Goal: Task Accomplishment & Management: Use online tool/utility

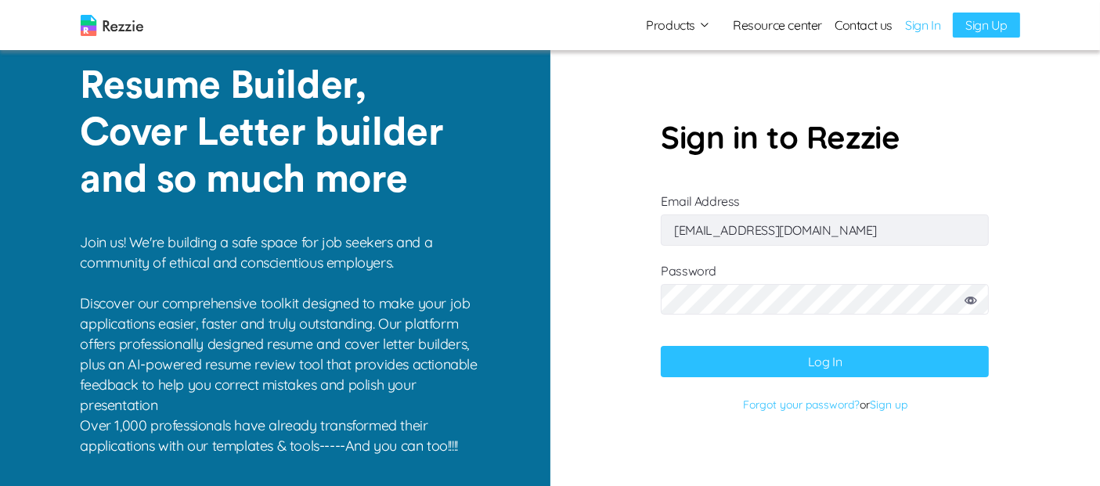
click at [859, 370] on button "Log In" at bounding box center [825, 361] width 328 height 31
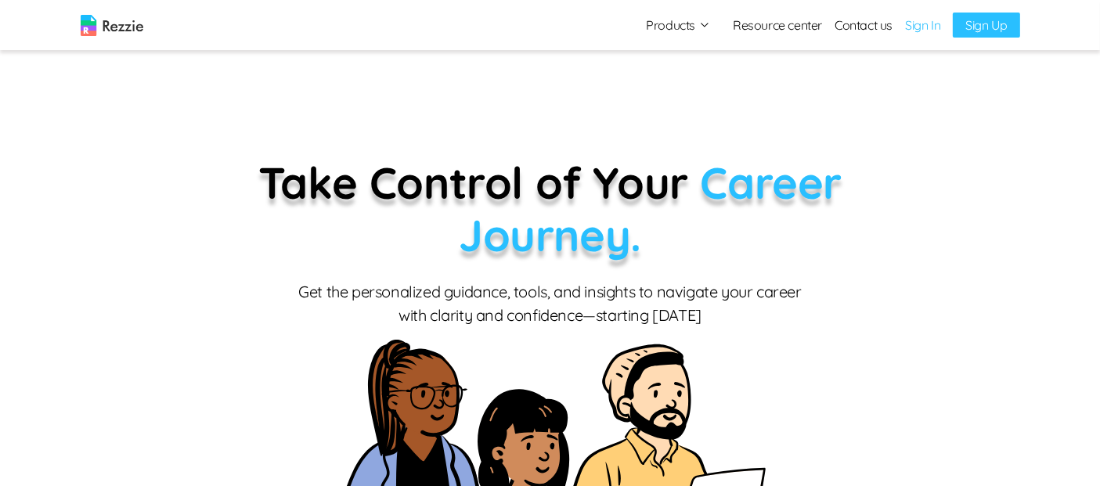
click at [926, 24] on link "Sign In" at bounding box center [922, 25] width 35 height 19
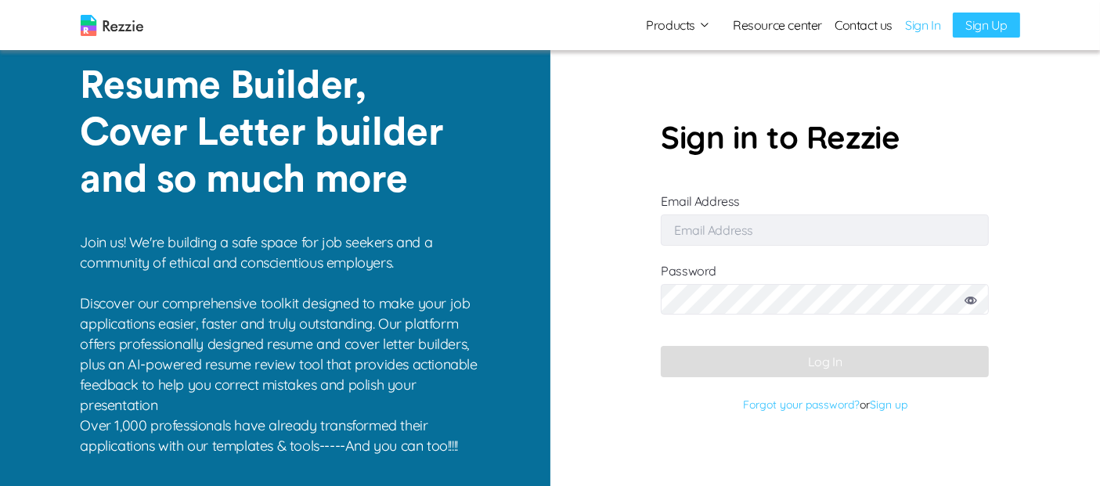
type input "[EMAIL_ADDRESS][DOMAIN_NAME]"
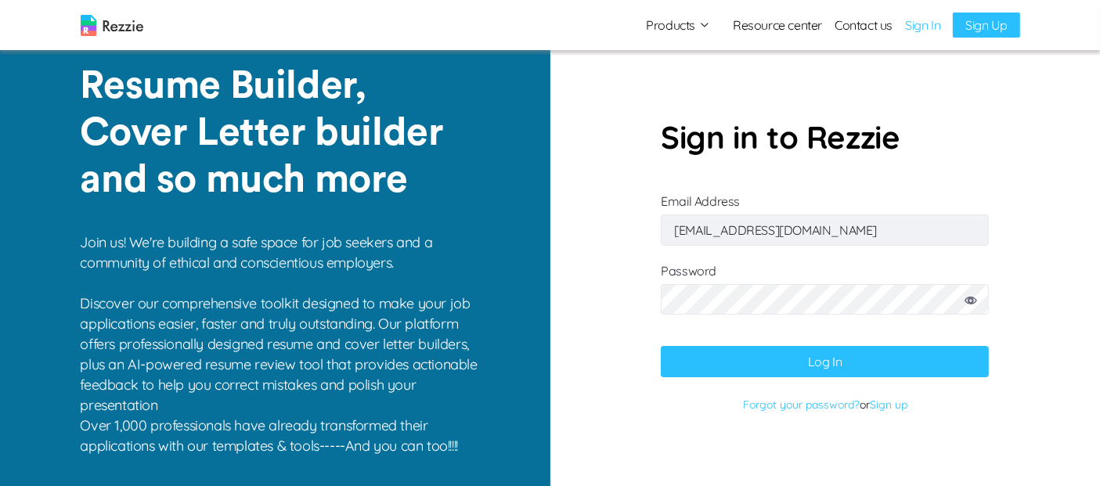
click at [831, 364] on button "Log In" at bounding box center [825, 361] width 328 height 31
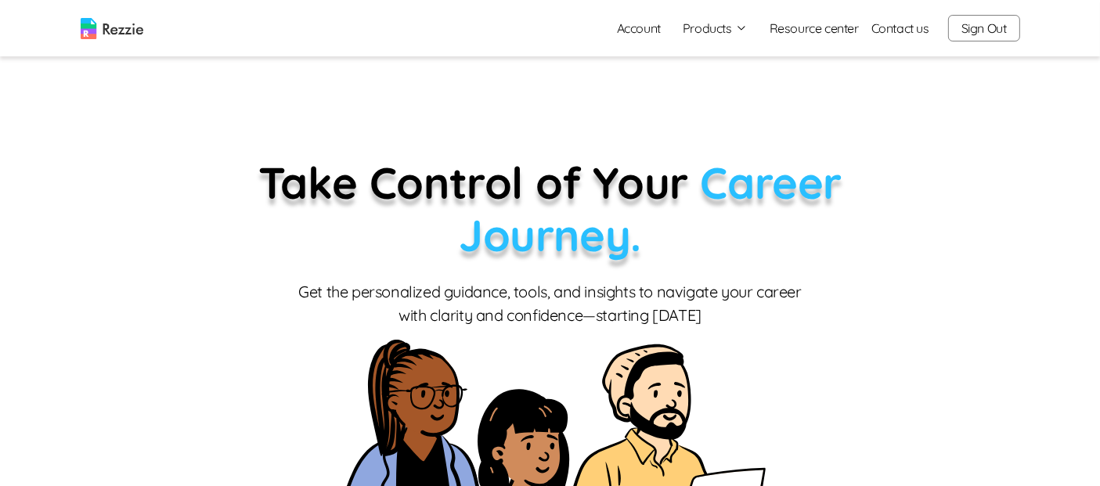
click at [724, 34] on button "Products" at bounding box center [715, 28] width 65 height 19
click at [724, 92] on link "AI Resume Review" at bounding box center [732, 89] width 192 height 31
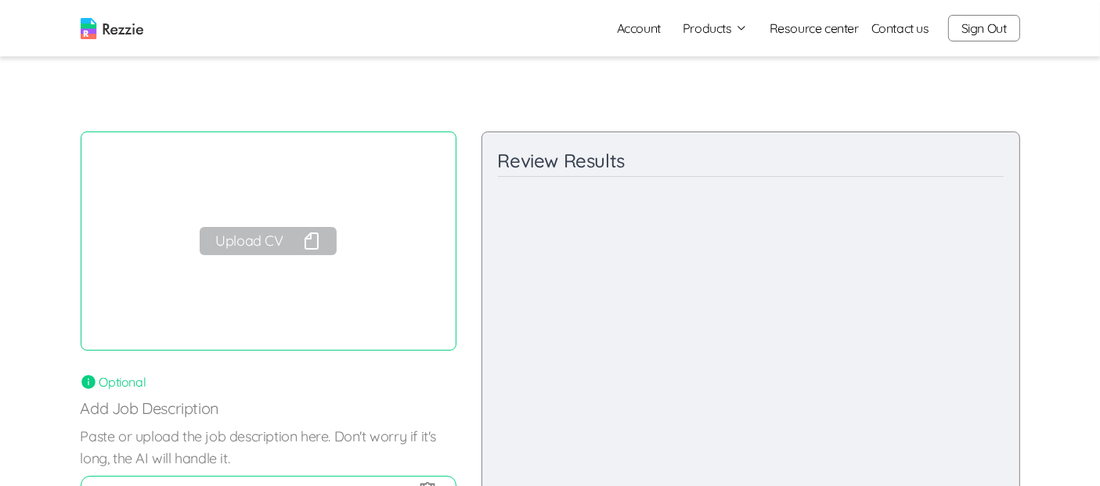
click at [286, 243] on button "Upload CV" at bounding box center [268, 241] width 136 height 28
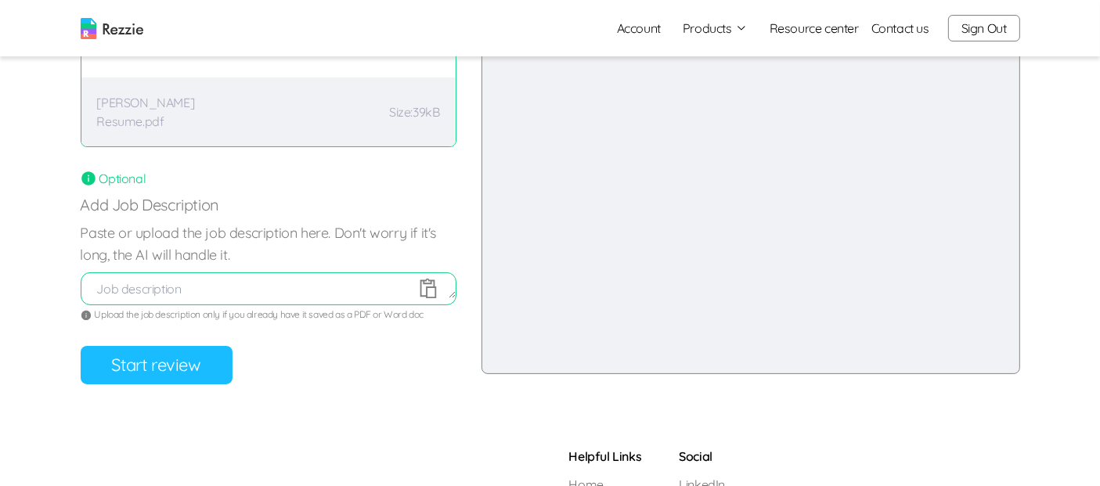
scroll to position [207, 0]
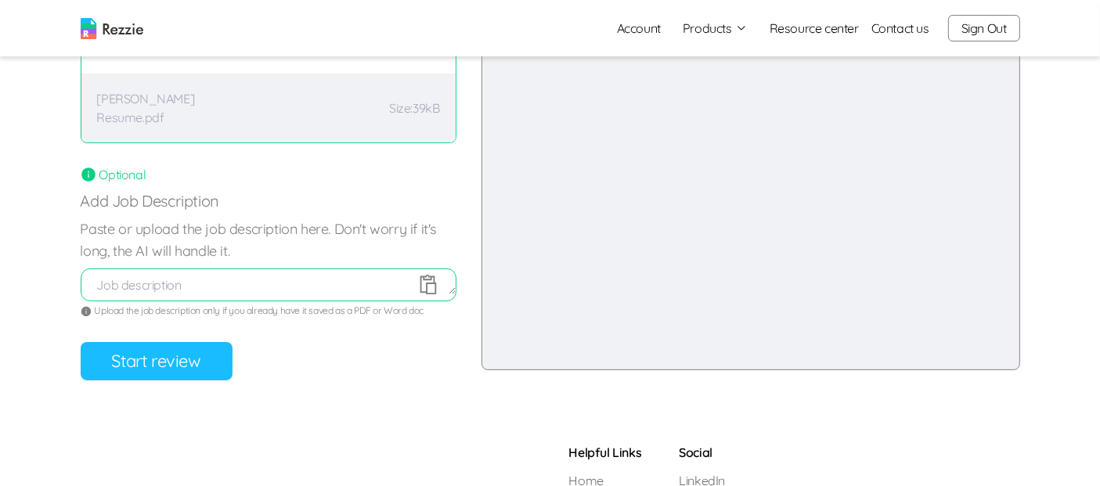
click at [201, 367] on button "Start review" at bounding box center [157, 361] width 152 height 38
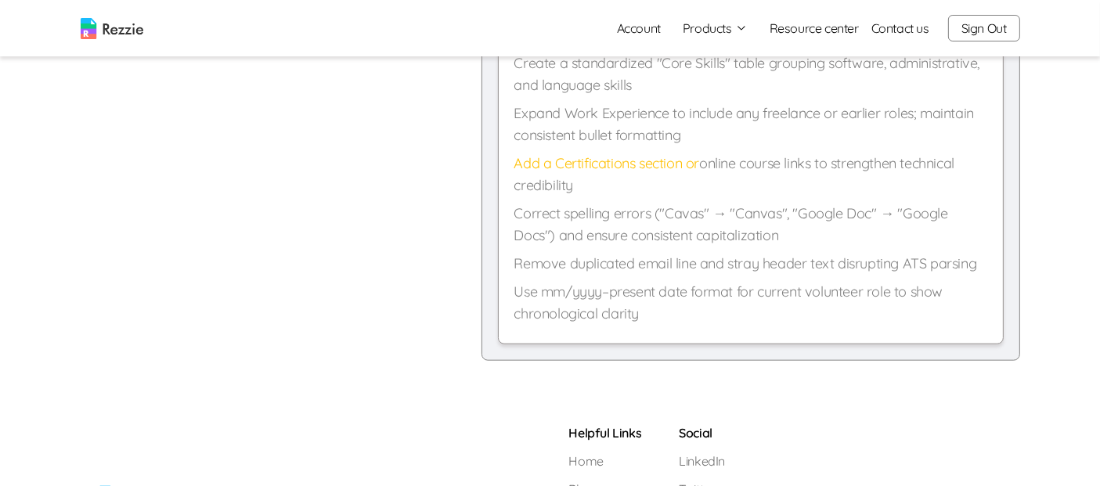
scroll to position [1543, 0]
click at [945, 317] on p "Use mm/yyyy–present date format for current volunteer role to show chronologica…" at bounding box center [750, 302] width 473 height 44
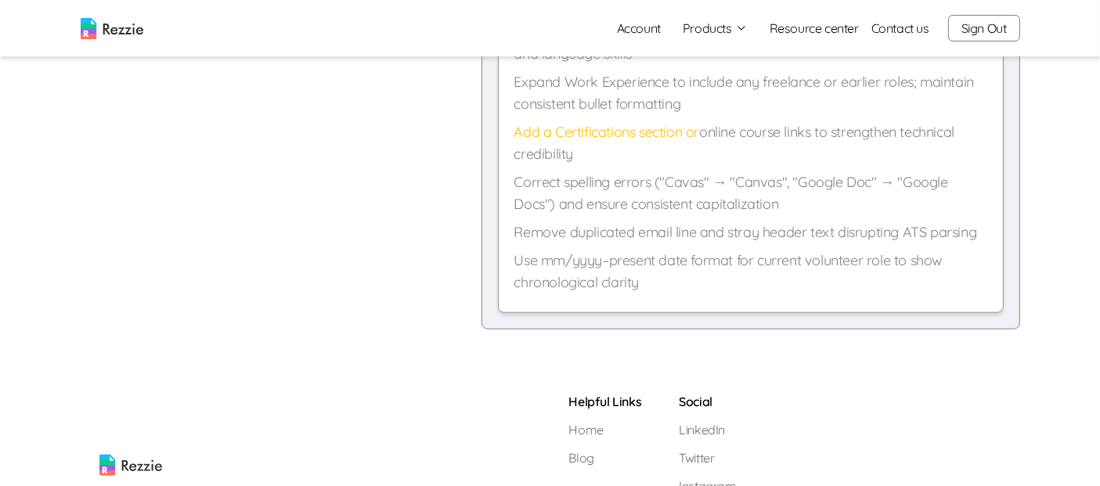
scroll to position [1576, 0]
click at [954, 265] on p "Use mm/yyyy–present date format for current volunteer role to show chronologica…" at bounding box center [750, 269] width 473 height 44
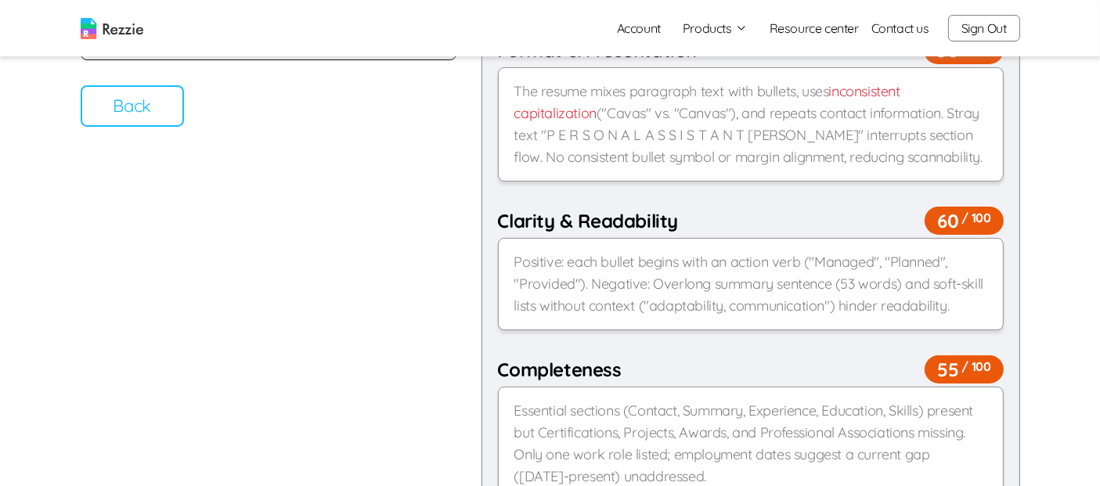
scroll to position [0, 0]
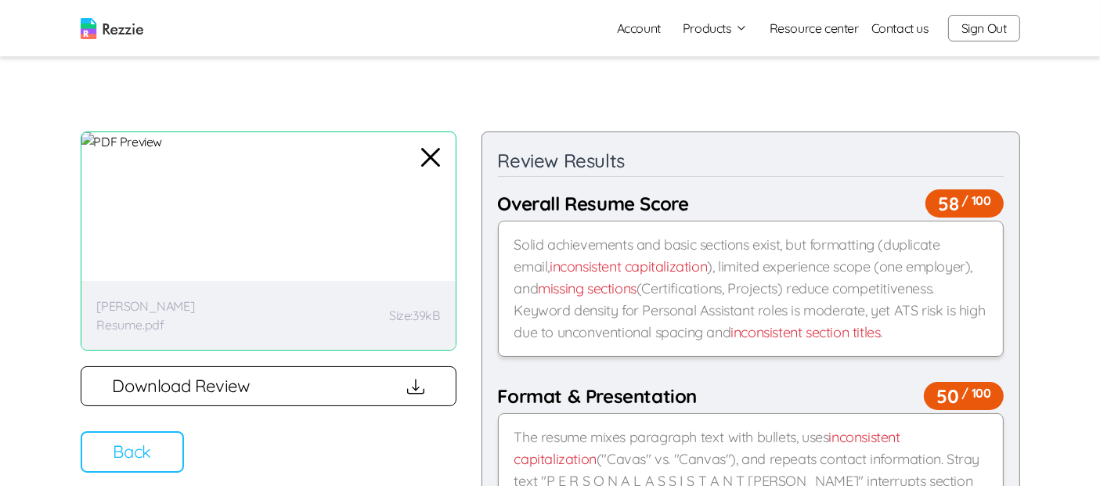
click at [137, 445] on button "Back" at bounding box center [132, 451] width 103 height 41
